Goal: Information Seeking & Learning: Learn about a topic

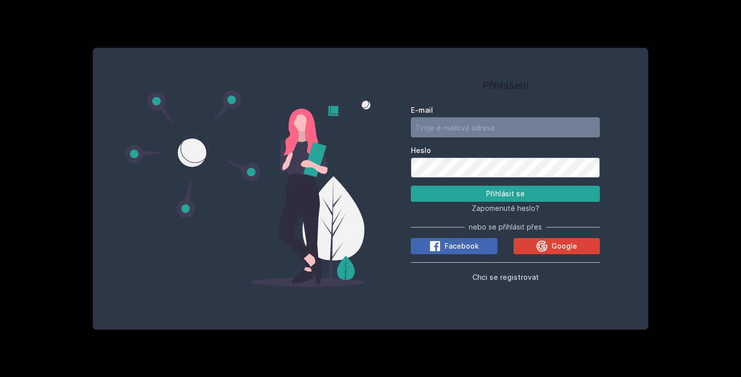
type input "[EMAIL_ADDRESS][DOMAIN_NAME]"
click at [464, 203] on div "Zapomenuté heslo?" at bounding box center [505, 208] width 189 height 12
click at [465, 195] on button "Přihlásit se" at bounding box center [505, 194] width 189 height 16
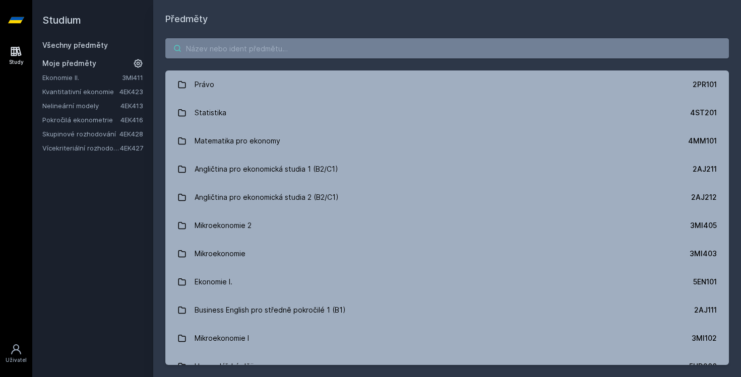
click at [198, 52] on input "search" at bounding box center [446, 48] width 563 height 20
paste input "4ST450"
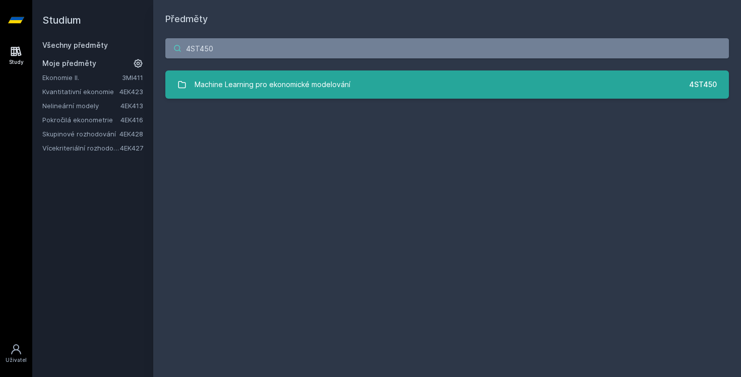
type input "4ST450"
click at [232, 73] on link "Machine Learning pro ekonomické modelování 4ST450" at bounding box center [446, 85] width 563 height 28
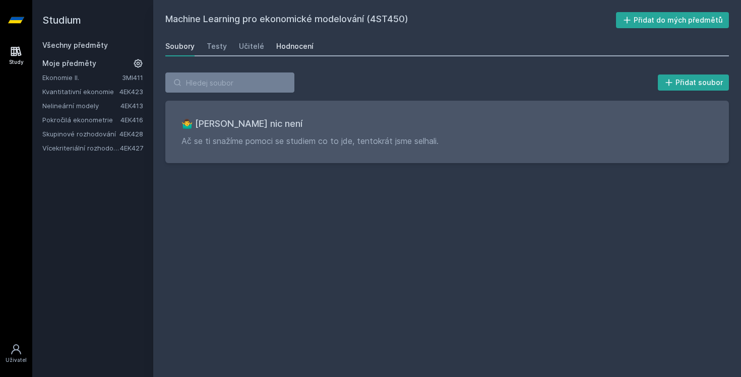
click at [283, 46] on div "Hodnocení" at bounding box center [294, 46] width 37 height 10
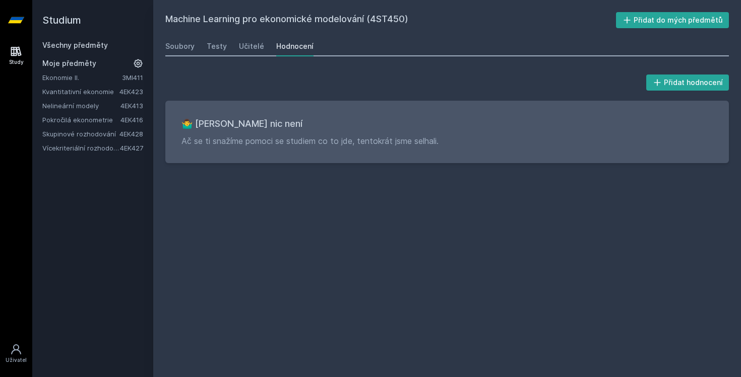
click at [66, 78] on link "Ekonomie II." at bounding box center [82, 78] width 80 height 10
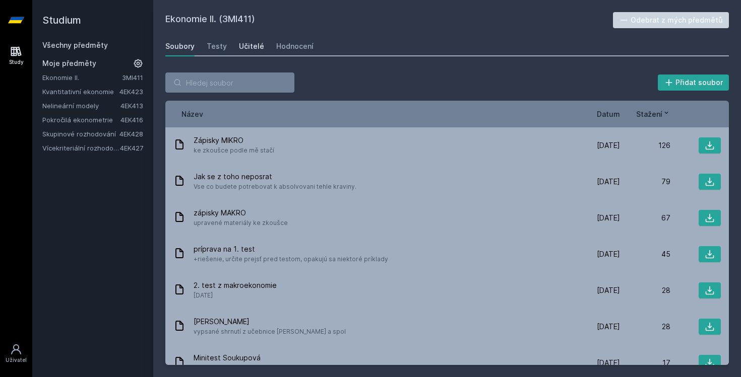
click at [242, 44] on div "Učitelé" at bounding box center [251, 46] width 25 height 10
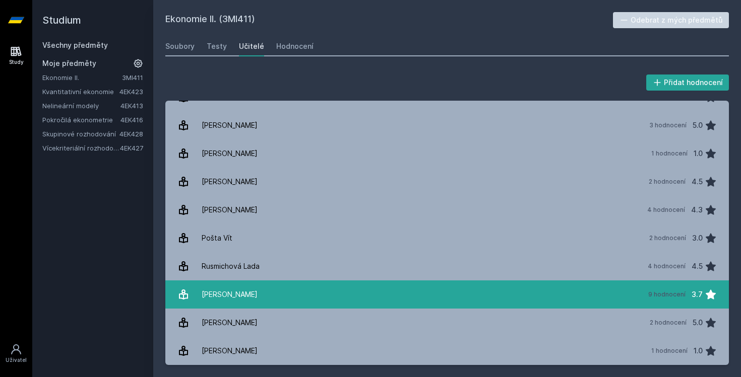
click at [321, 302] on link "[PERSON_NAME] 9 hodnocení 3.7" at bounding box center [446, 295] width 563 height 28
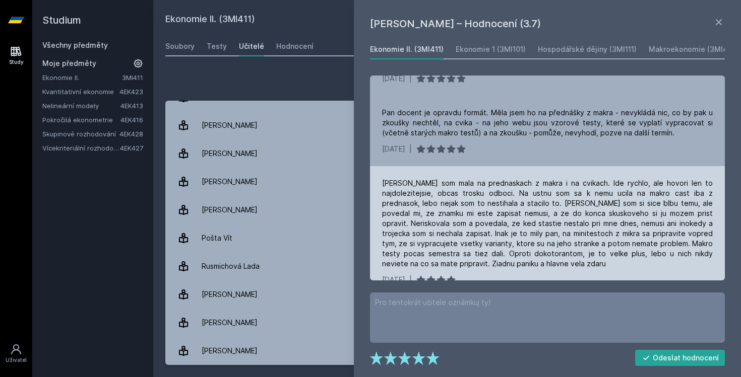
scroll to position [307, 0]
